Goal: Task Accomplishment & Management: Manage account settings

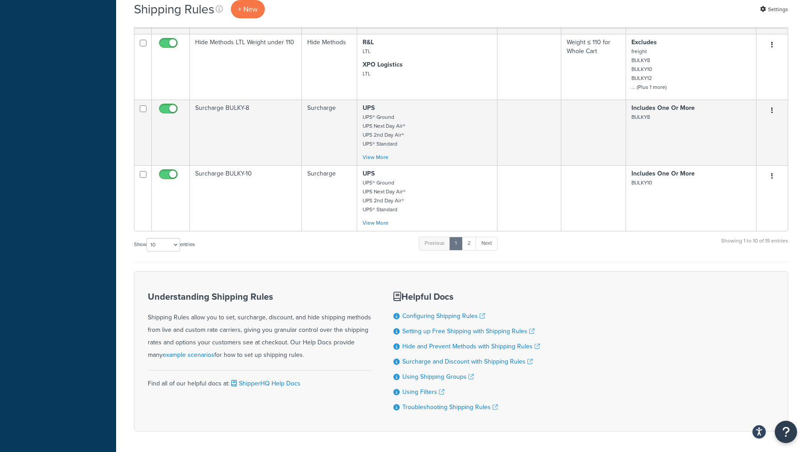
scroll to position [601, 0]
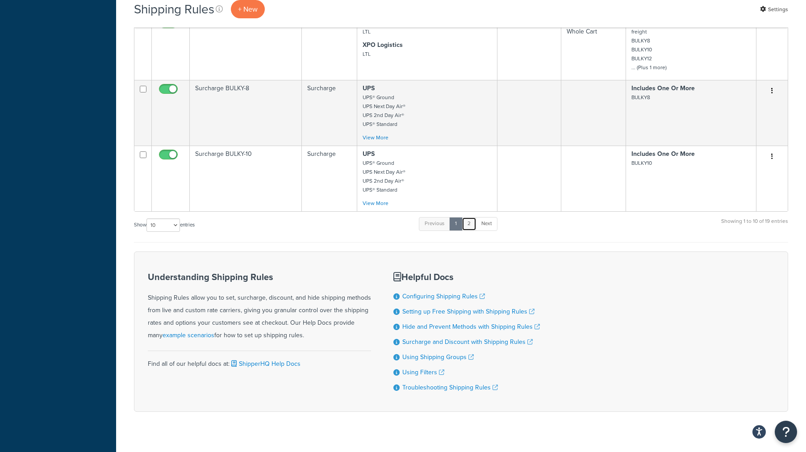
click at [471, 223] on link "2" at bounding box center [469, 223] width 15 height 13
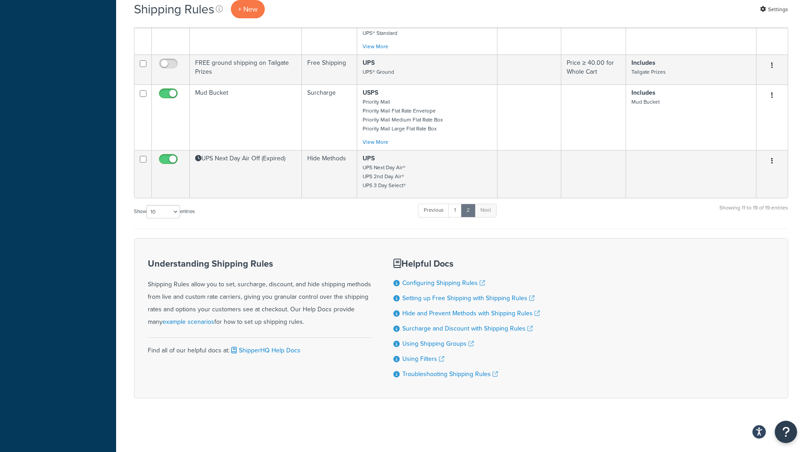
scroll to position [463, 0]
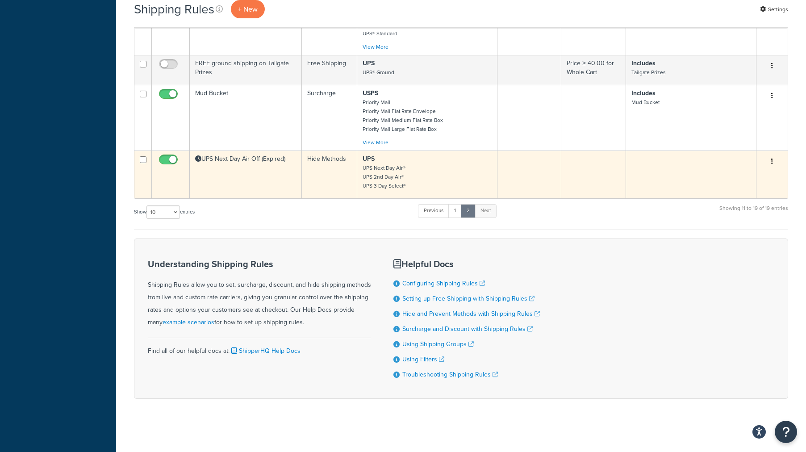
click at [338, 184] on td "Hide Methods" at bounding box center [329, 174] width 55 height 48
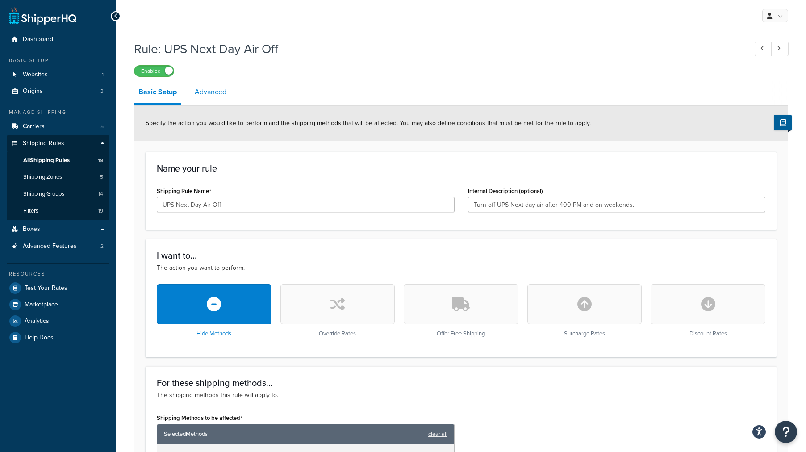
click at [201, 88] on link "Advanced" at bounding box center [210, 91] width 41 height 21
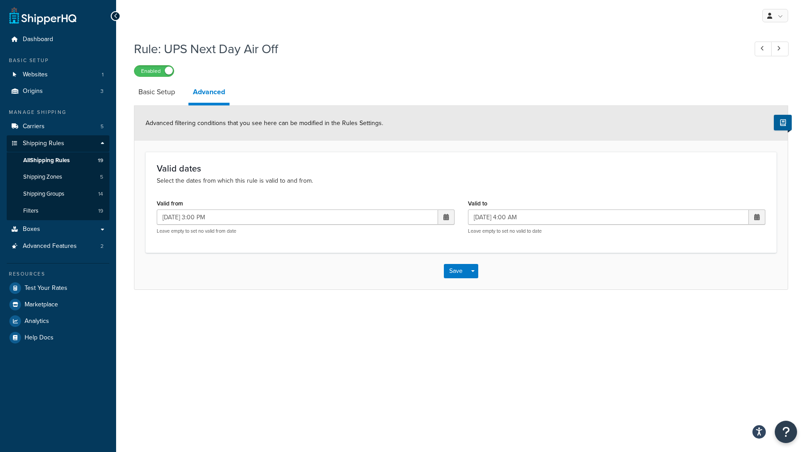
click at [444, 217] on span at bounding box center [445, 217] width 5 height 6
click at [413, 299] on td "21" at bounding box center [413, 301] width 15 height 13
type input "[DATE] 3:00 PM"
click at [760, 215] on span at bounding box center [757, 216] width 17 height 15
click at [738, 303] on td "22" at bounding box center [739, 301] width 15 height 13
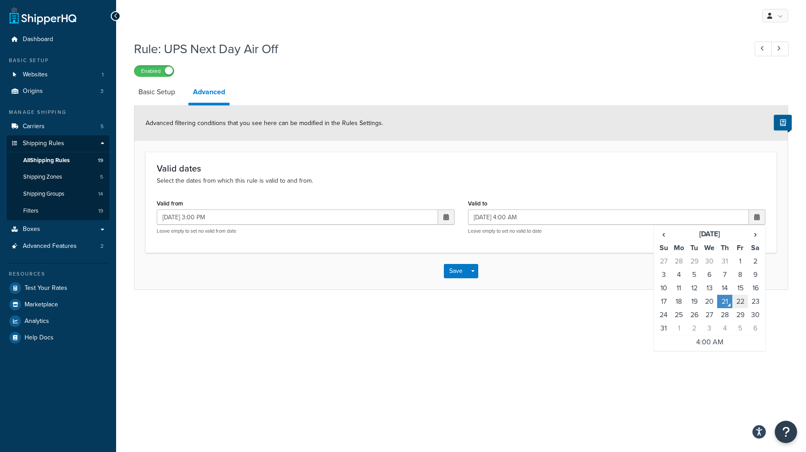
type input "[DATE] 4:00 AM"
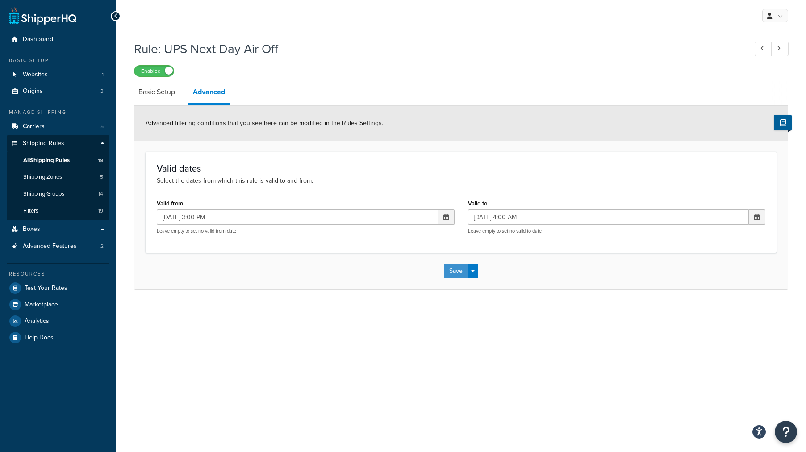
click at [454, 271] on button "Save" at bounding box center [456, 271] width 24 height 14
